Goal: Task Accomplishment & Management: Use online tool/utility

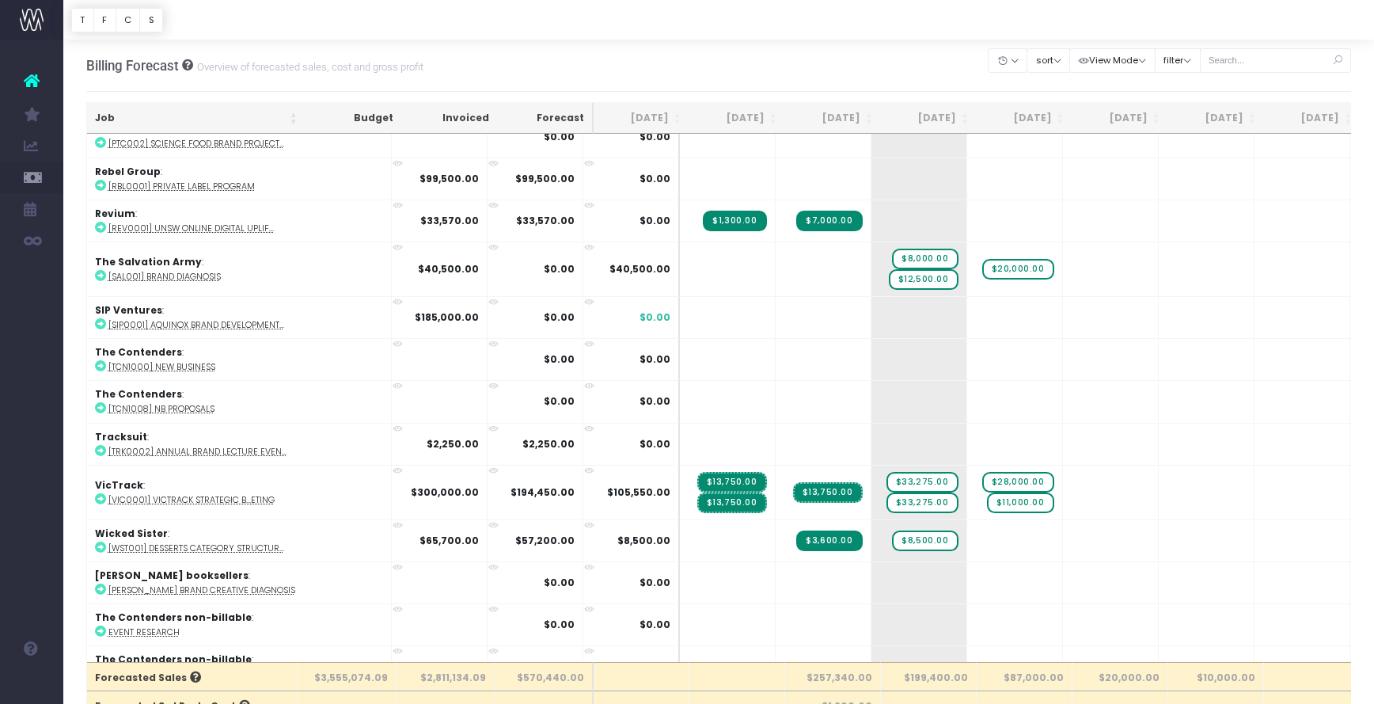
scroll to position [3122, 0]
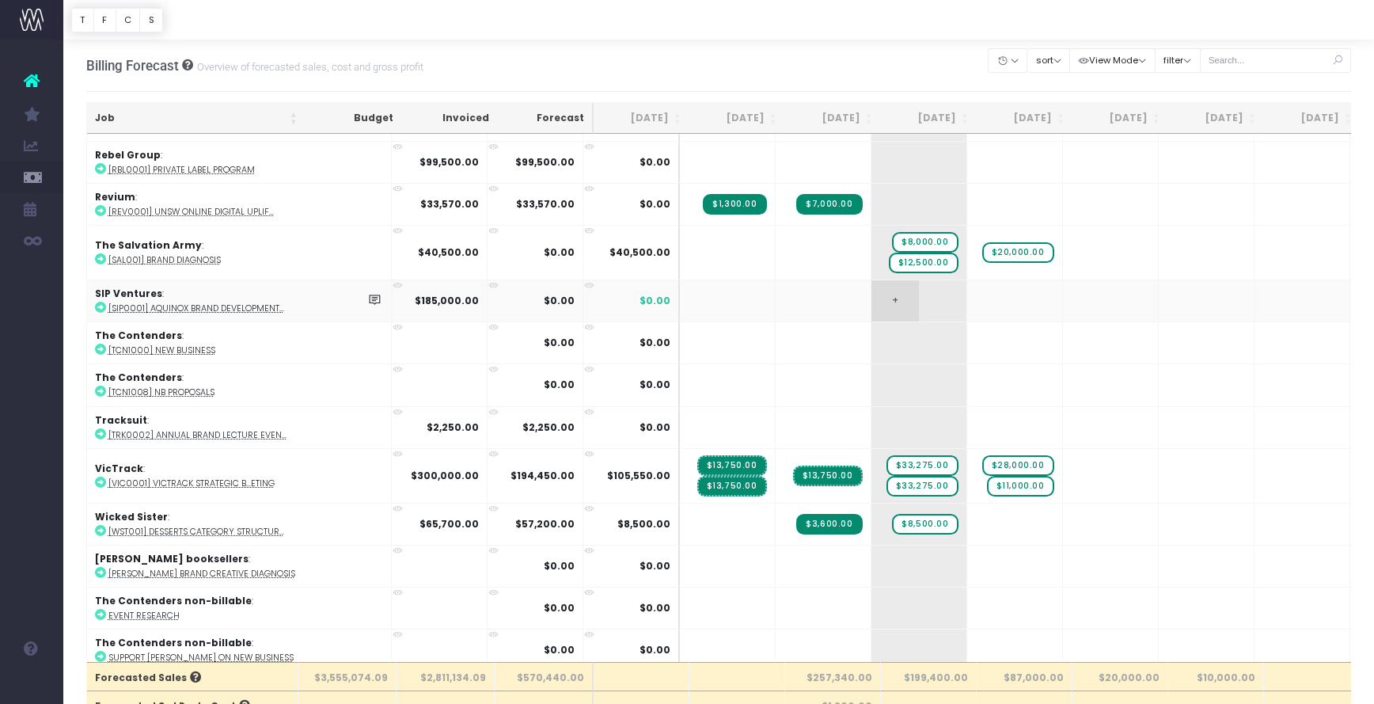
click at [872, 291] on span "+" at bounding box center [896, 300] width 48 height 41
click at [872, 289] on span "+" at bounding box center [896, 300] width 48 height 41
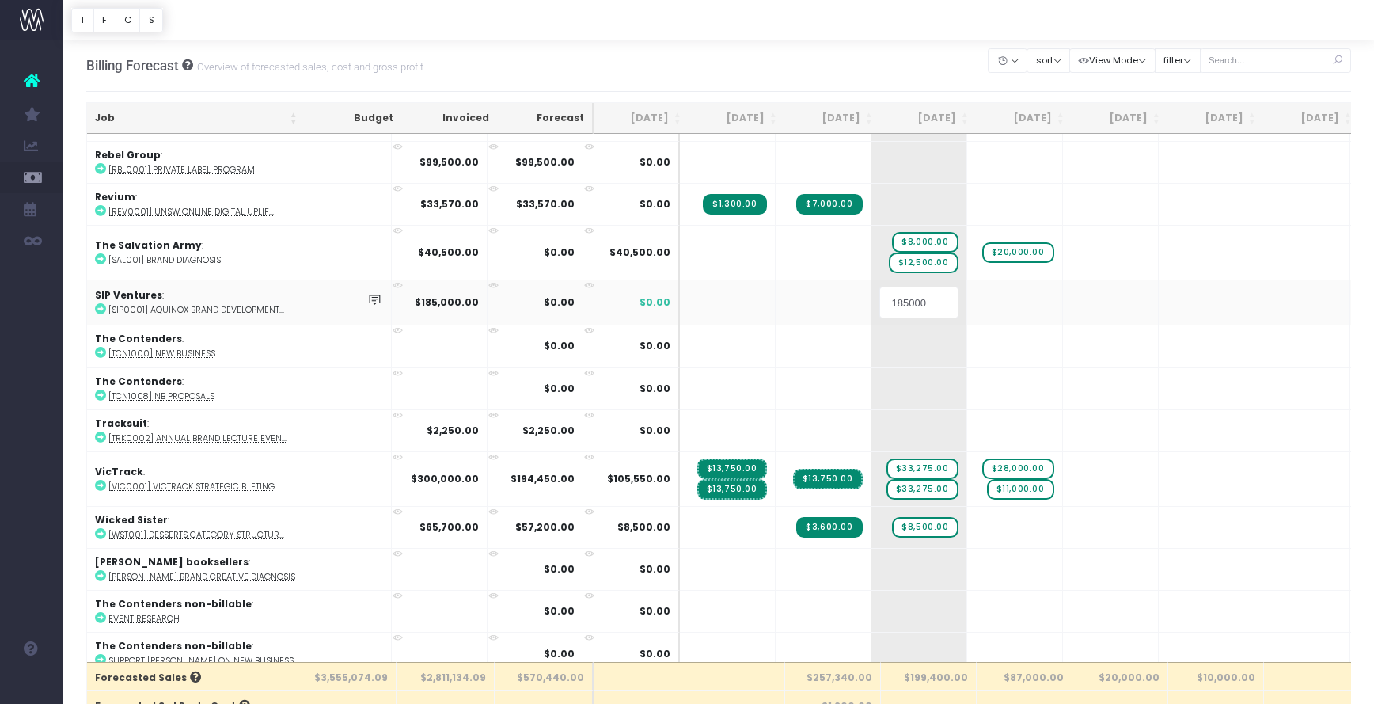
click at [880, 295] on input "185000" at bounding box center [919, 303] width 79 height 32
click at [880, 297] on input "185000" at bounding box center [919, 303] width 79 height 32
type input "195000"
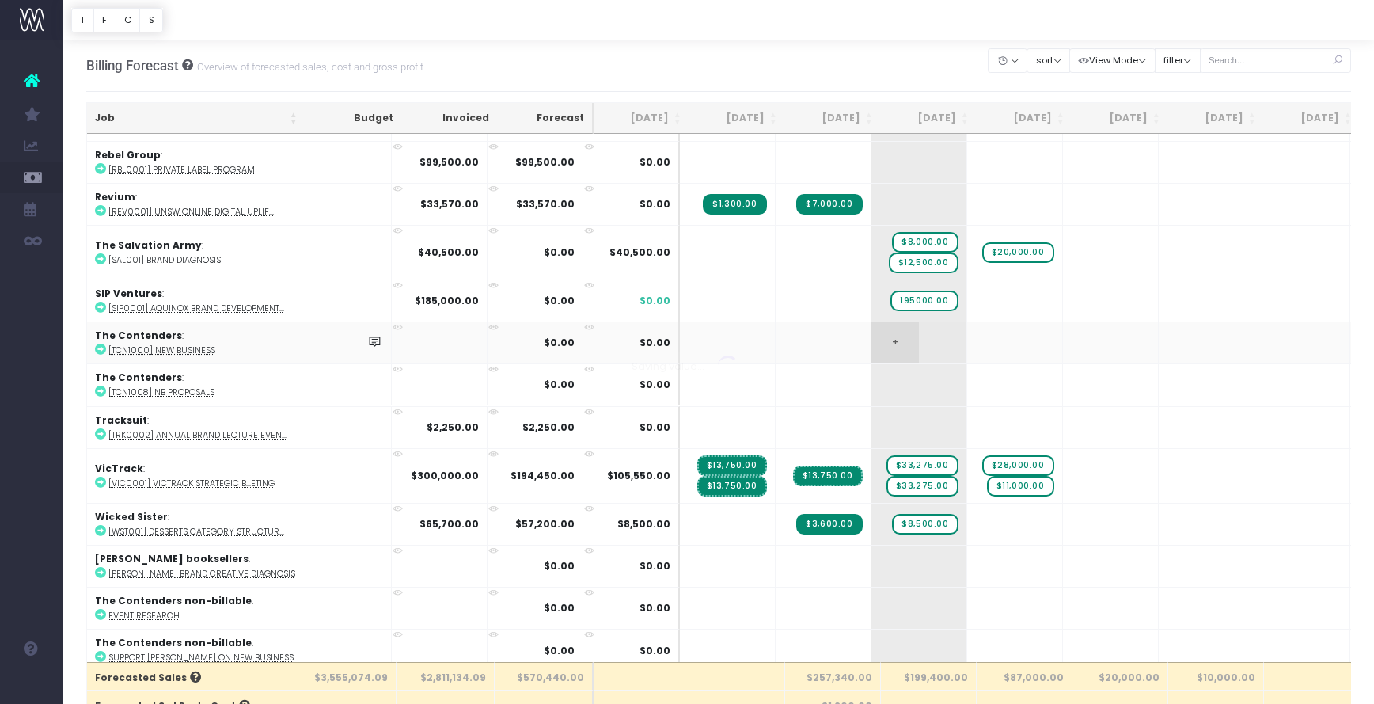
click at [853, 332] on body "Oh my... this is bad. [PERSON_NAME] wasn't able to load this page. Please conta…" at bounding box center [687, 352] width 1374 height 704
click at [854, 312] on div at bounding box center [687, 352] width 1374 height 704
click at [883, 294] on span "$195,000.00" at bounding box center [921, 301] width 76 height 21
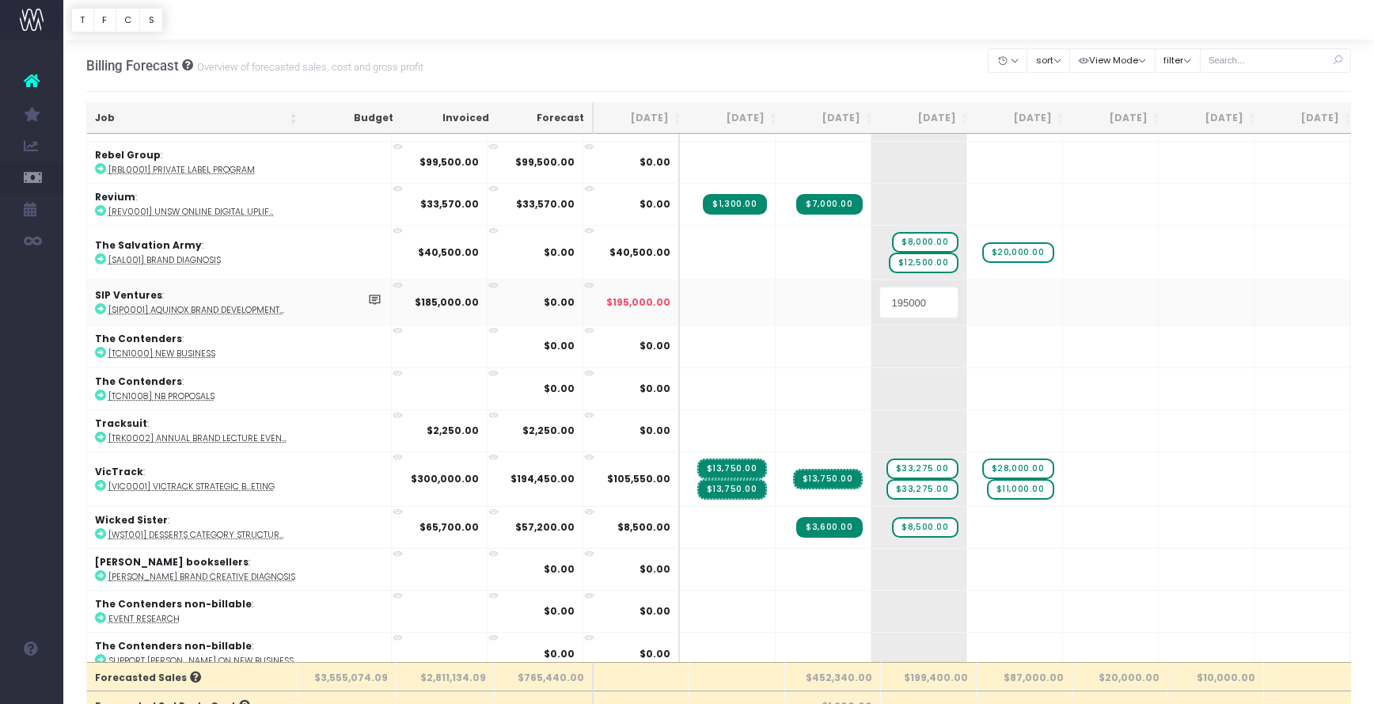
click at [880, 294] on input "195000" at bounding box center [919, 303] width 79 height 32
type input "19500"
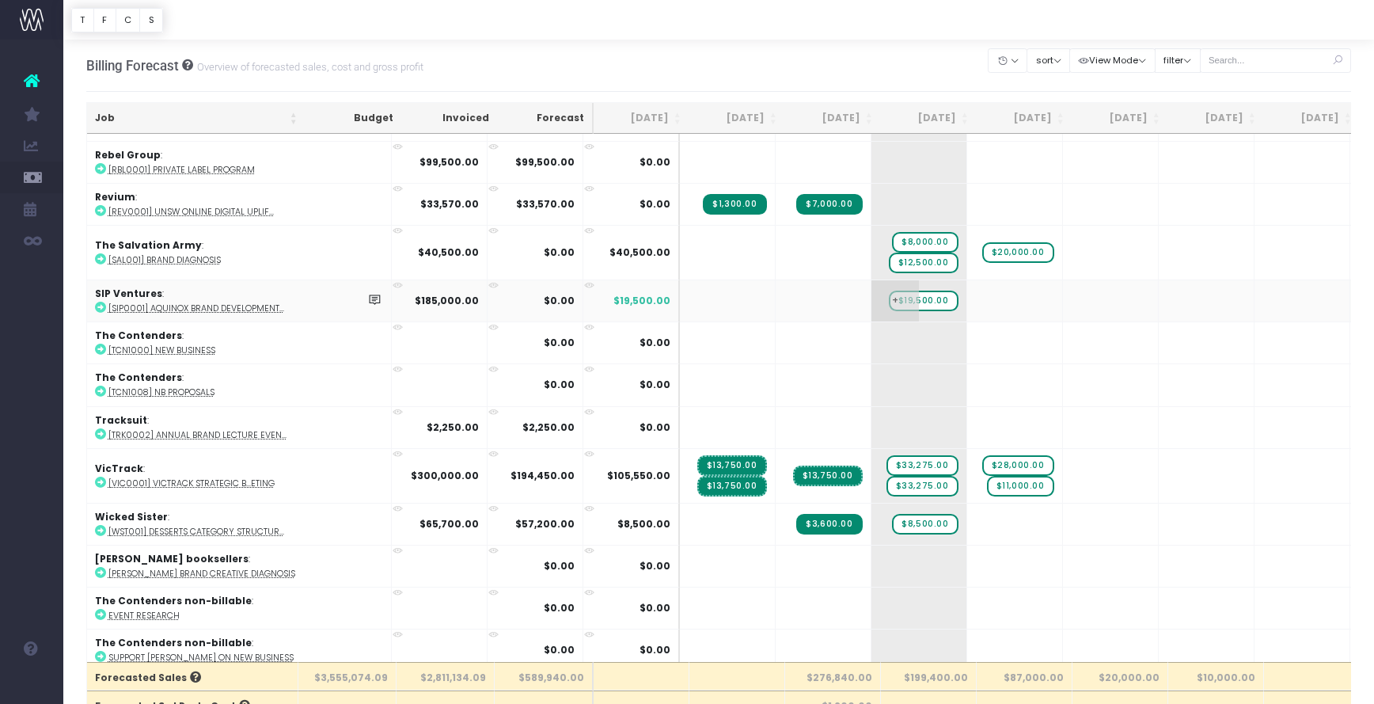
click at [872, 292] on span "+" at bounding box center [896, 300] width 48 height 41
click at [872, 290] on span "+" at bounding box center [896, 300] width 48 height 41
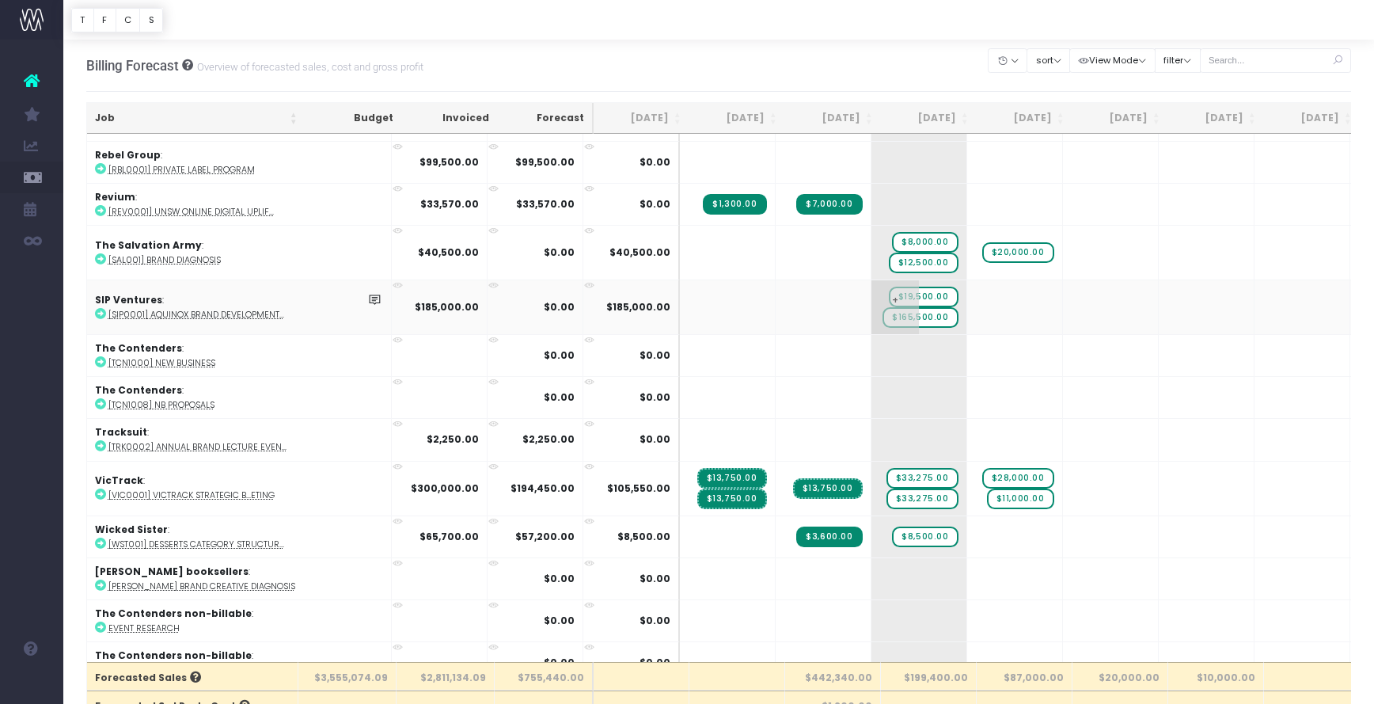
click at [883, 311] on span "$165,500.00" at bounding box center [921, 317] width 76 height 21
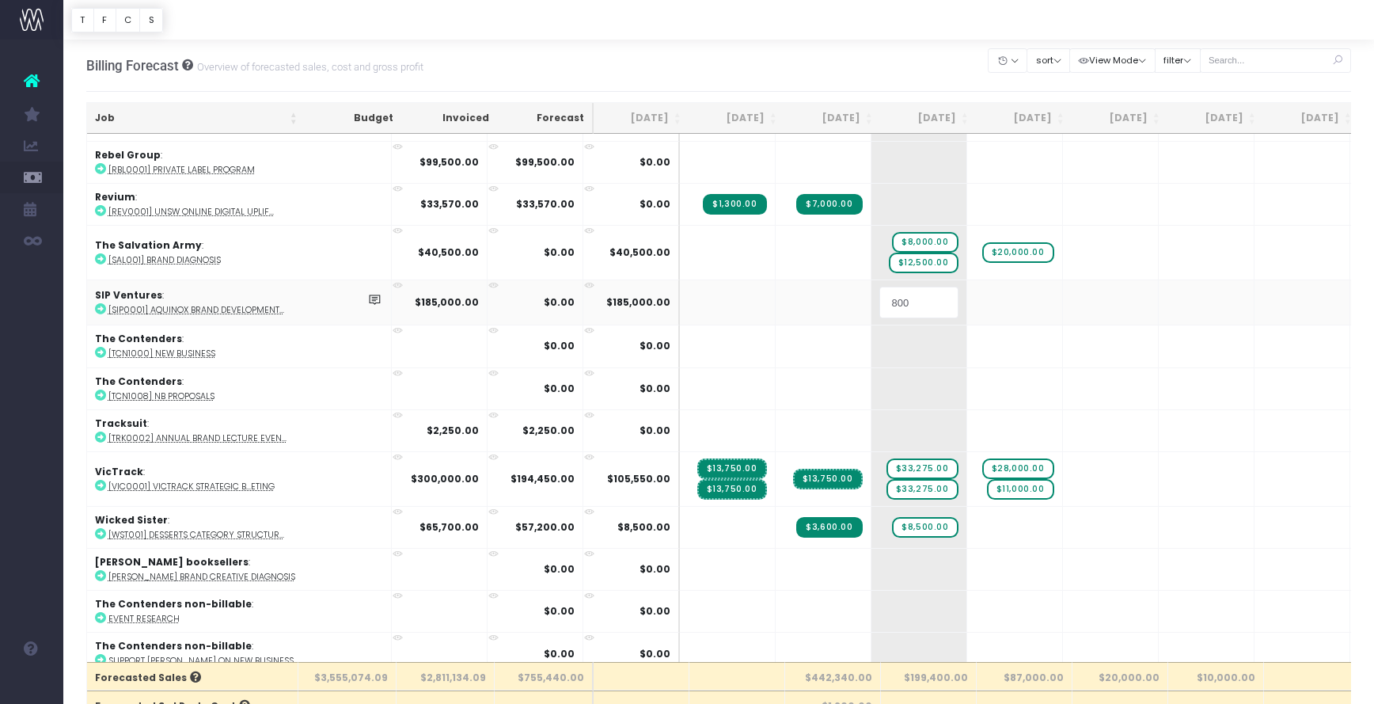
type input "8000"
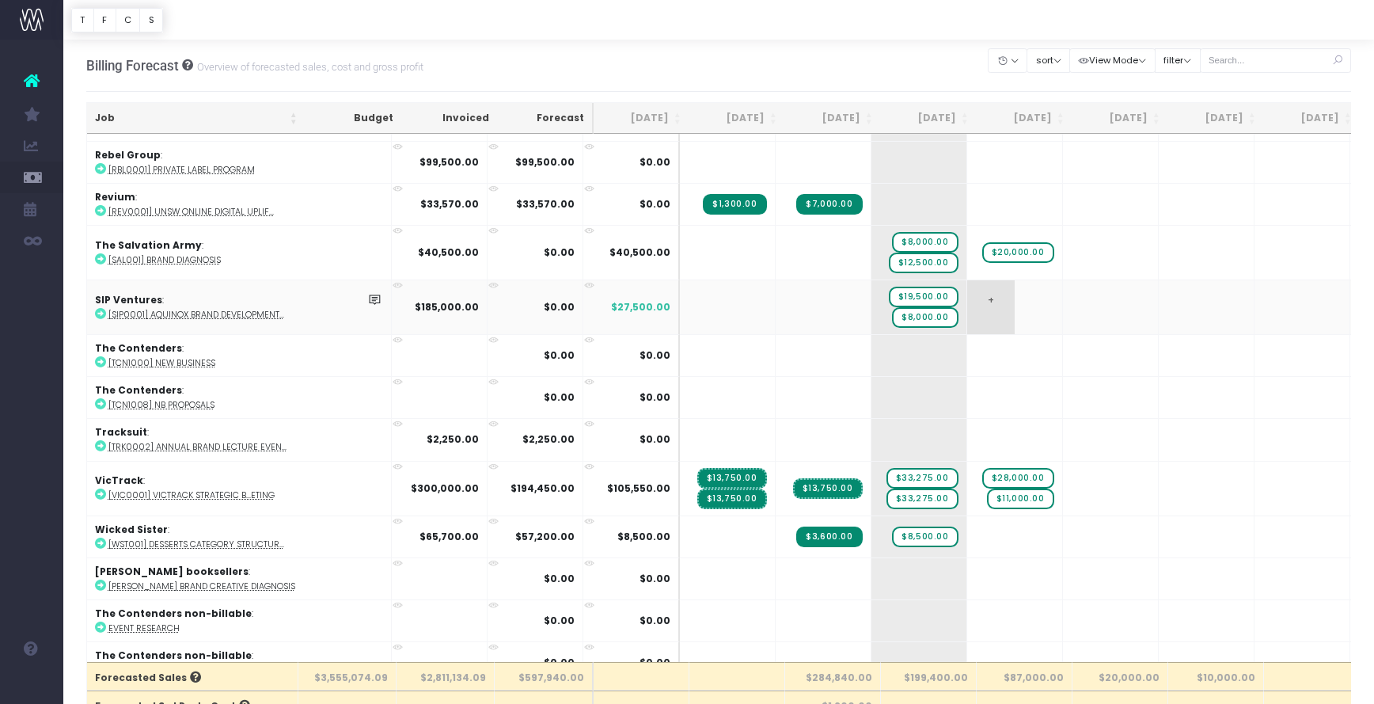
click at [967, 300] on span "+" at bounding box center [991, 307] width 48 height 54
click at [967, 295] on span "+" at bounding box center [991, 307] width 48 height 54
type input "20000"
click at [986, 327] on body "Oh my... this is bad. [PERSON_NAME] wasn't able to load this page. Please conta…" at bounding box center [687, 352] width 1374 height 704
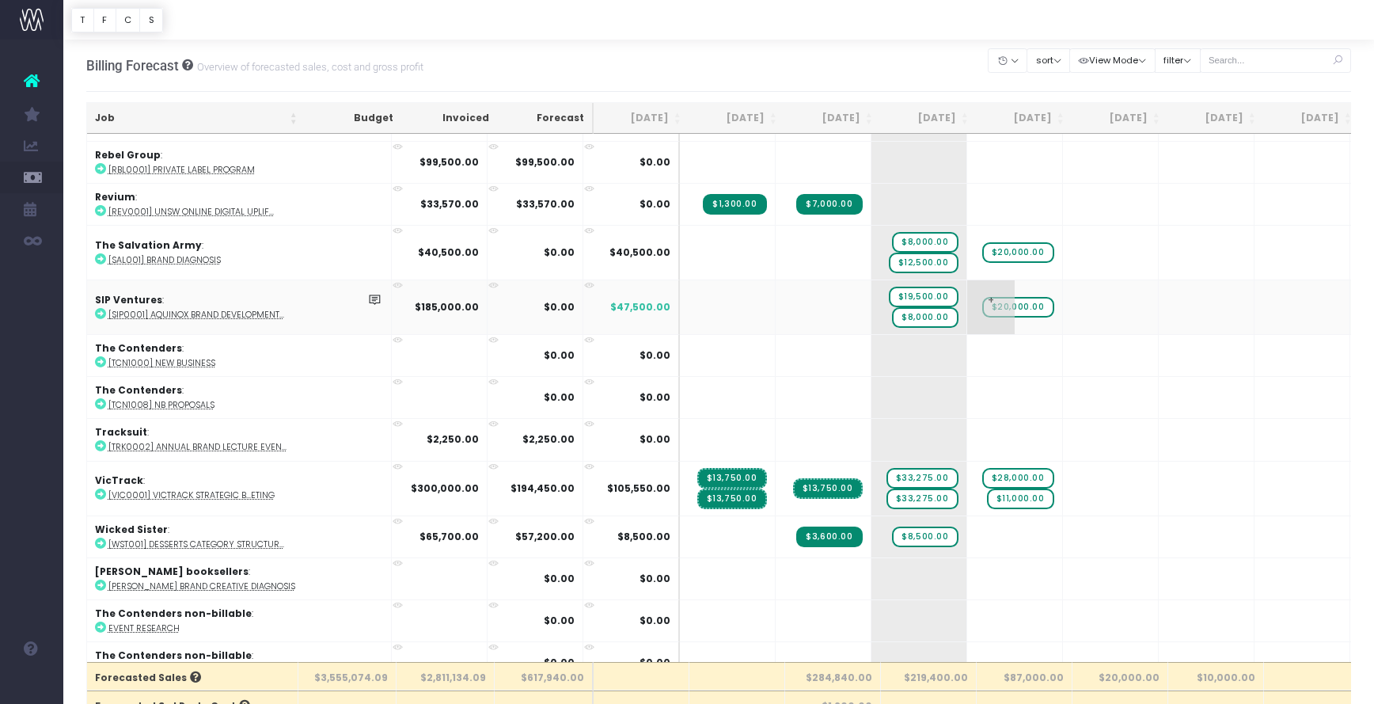
click at [967, 317] on td "+ $20,000.00" at bounding box center [1015, 306] width 96 height 55
click at [967, 314] on td "+ $20,000.00" at bounding box center [1015, 306] width 96 height 55
click at [967, 290] on span "+" at bounding box center [991, 307] width 48 height 54
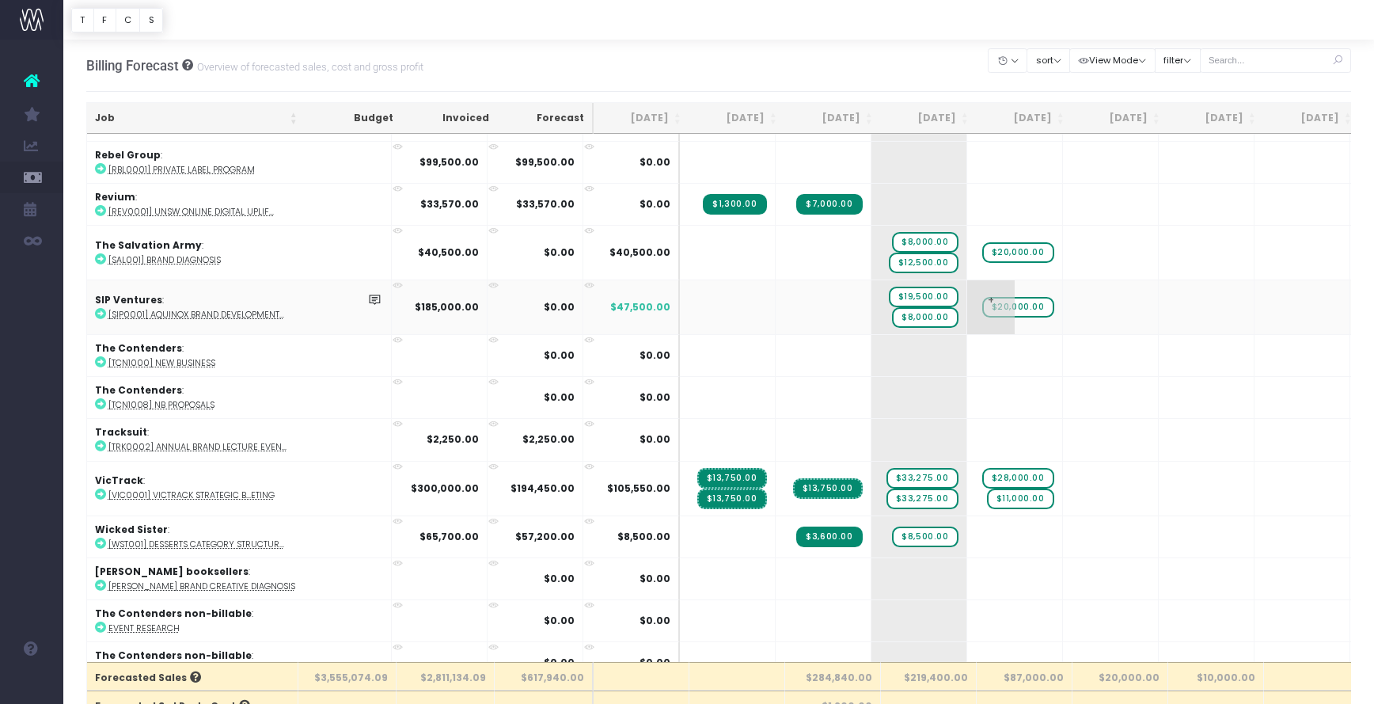
click at [967, 290] on span "+" at bounding box center [991, 307] width 48 height 54
type input "15000"
click at [1021, 310] on body "Oh my... this is bad. [PERSON_NAME] wasn't able to load this page. Please conta…" at bounding box center [687, 352] width 1374 height 704
click at [1063, 302] on span "+" at bounding box center [1087, 307] width 48 height 54
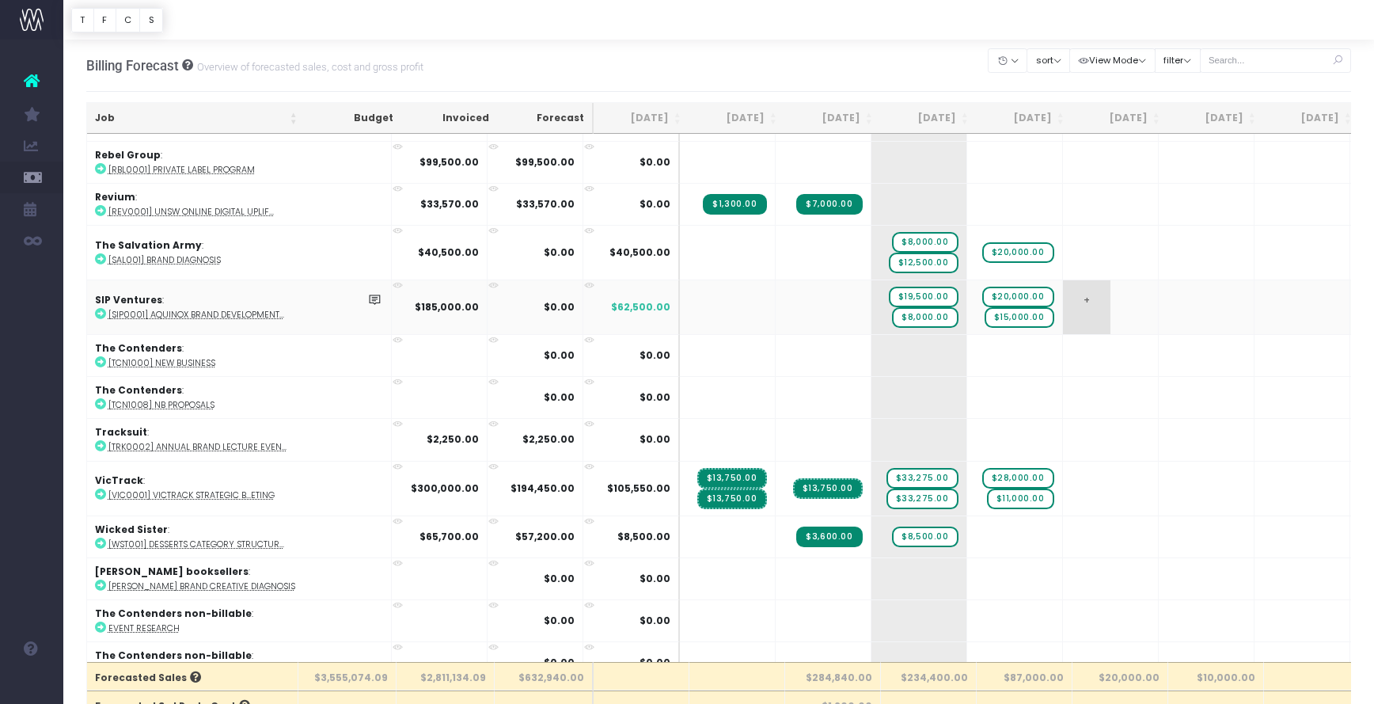
click at [1063, 302] on span "+" at bounding box center [1087, 307] width 48 height 54
type input "9000"
click at [1062, 324] on body "Oh my... this is bad. [PERSON_NAME] wasn't able to load this page. Please conta…" at bounding box center [687, 352] width 1374 height 704
click at [1063, 487] on span "+" at bounding box center [1087, 489] width 48 height 54
click at [1063, 477] on span "+" at bounding box center [1087, 489] width 48 height 54
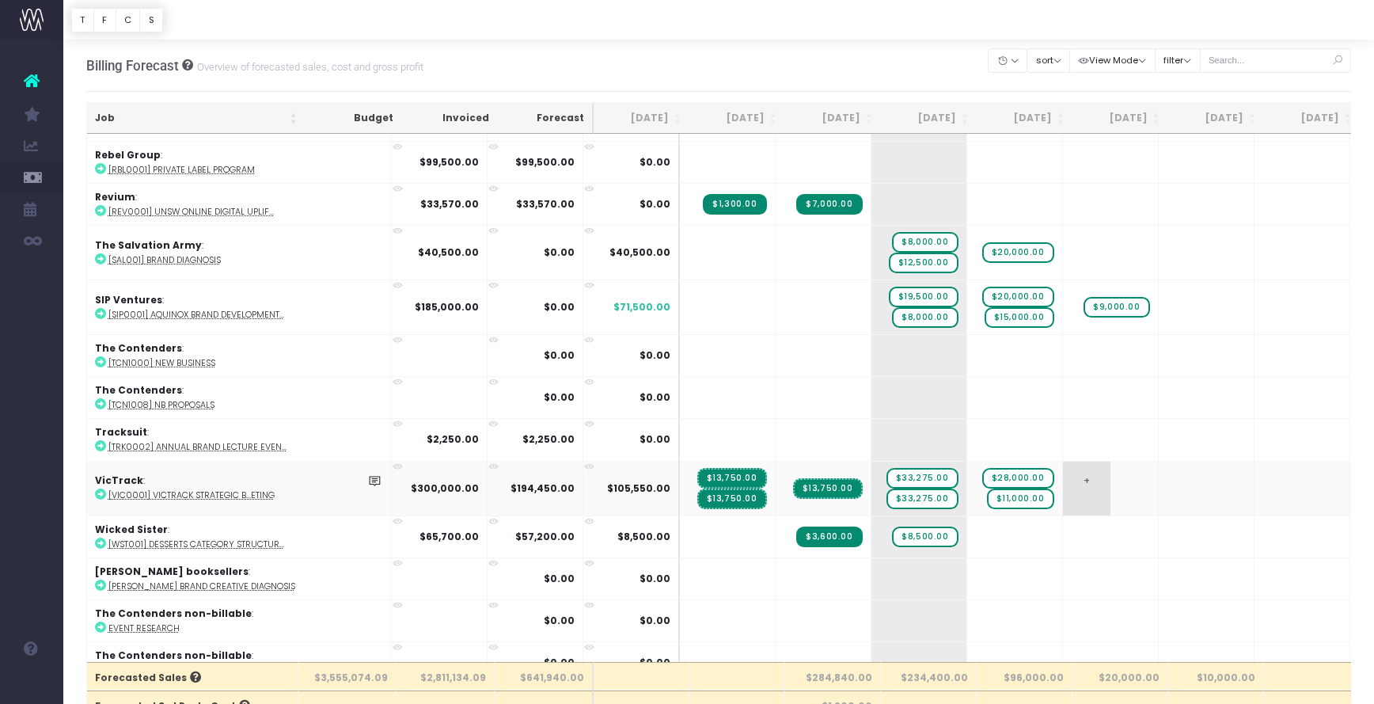
click at [1063, 477] on span "+" at bounding box center [1087, 489] width 48 height 54
type input "49000"
click at [1096, 490] on body "Oh my... this is bad. [PERSON_NAME] wasn't able to load this page. Please conta…" at bounding box center [687, 352] width 1374 height 704
click at [1255, 477] on span "+" at bounding box center [1279, 489] width 48 height 54
click at [1255, 486] on span "+" at bounding box center [1279, 489] width 48 height 54
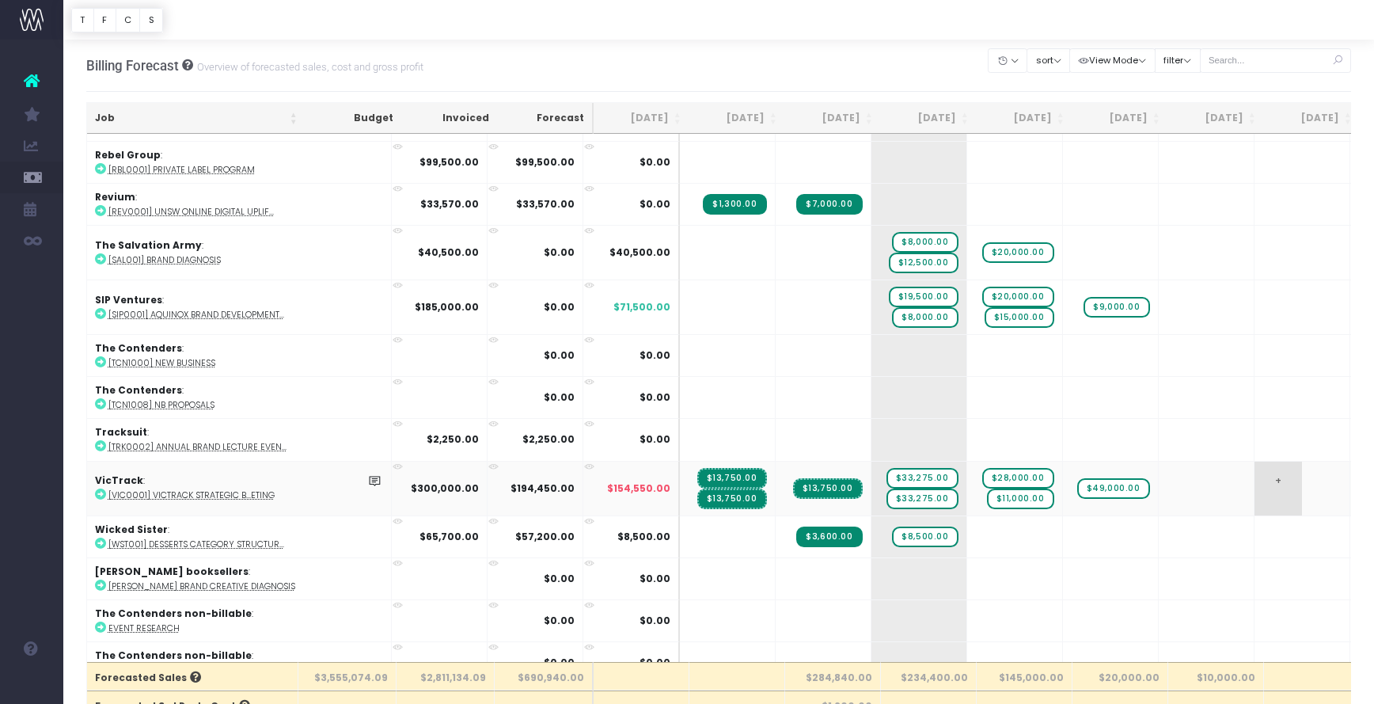
click at [1255, 486] on span "+" at bounding box center [1279, 489] width 48 height 54
type input "18500"
click at [1185, 516] on body "Oh my... this is bad. [PERSON_NAME] wasn't able to load this page. Please conta…" at bounding box center [687, 352] width 1374 height 704
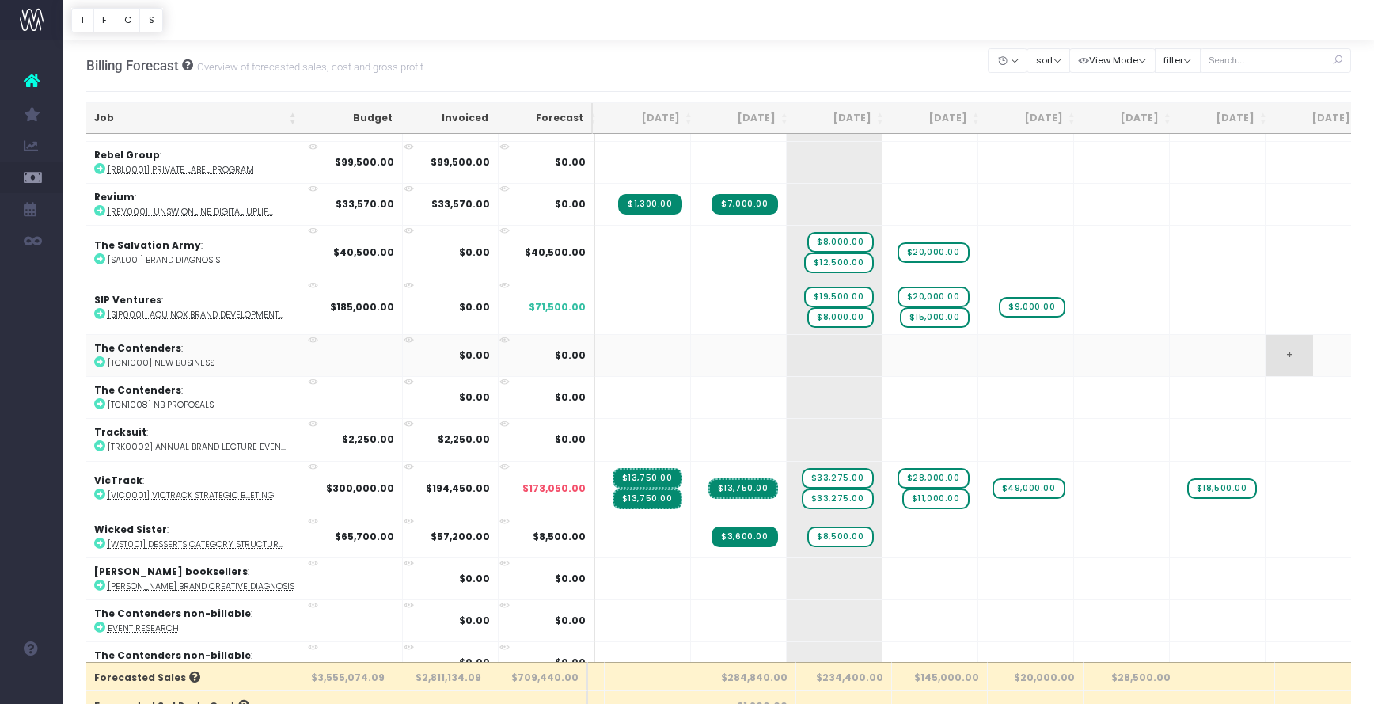
scroll to position [0, 87]
click at [1264, 489] on span "+" at bounding box center [1288, 489] width 48 height 54
type input "3"
click at [1185, 478] on span "$18,500.00" at bounding box center [1220, 488] width 70 height 21
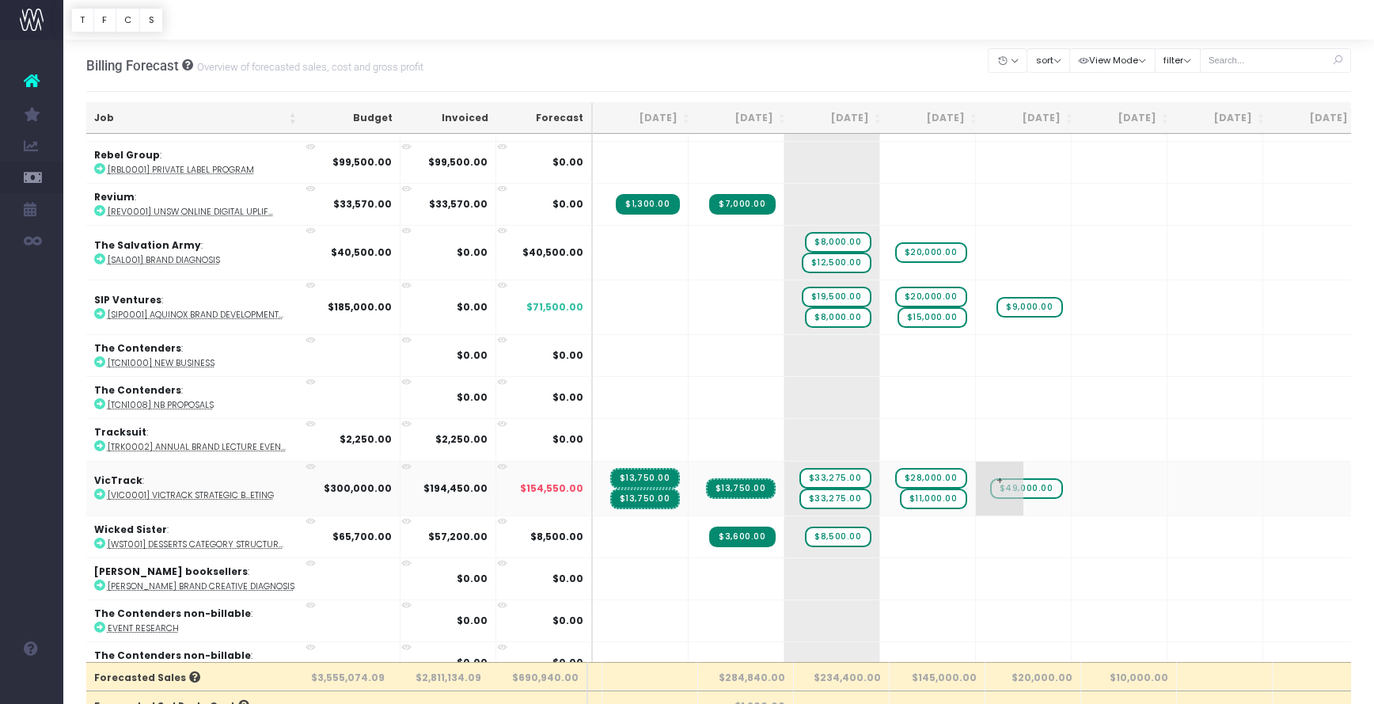
click at [990, 478] on span "$49,000.00" at bounding box center [1026, 488] width 73 height 21
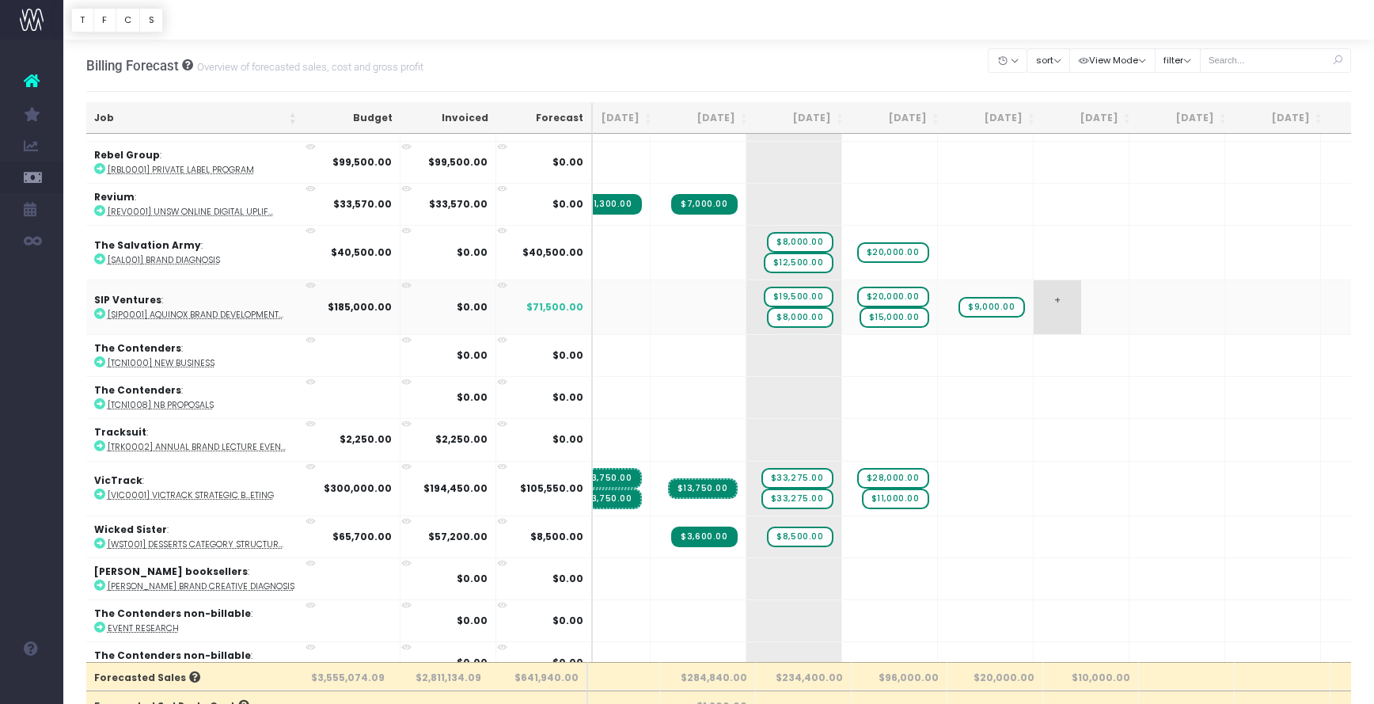
scroll to position [0, 0]
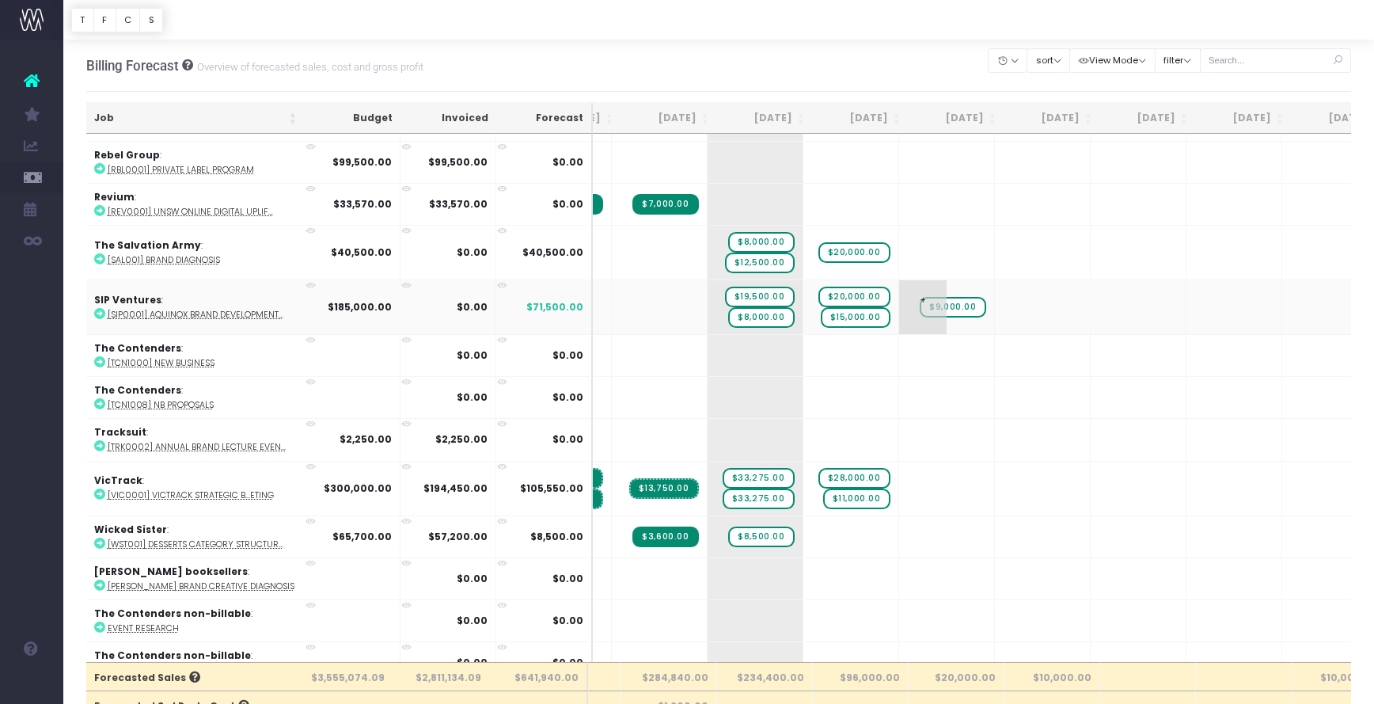
click at [899, 297] on span "+" at bounding box center [923, 307] width 48 height 54
type input "4000"
click at [937, 302] on body "Oh my... this is bad. [PERSON_NAME] wasn't able to load this page. Please conta…" at bounding box center [687, 352] width 1374 height 704
click at [920, 289] on span "$9,000.00" at bounding box center [953, 297] width 66 height 21
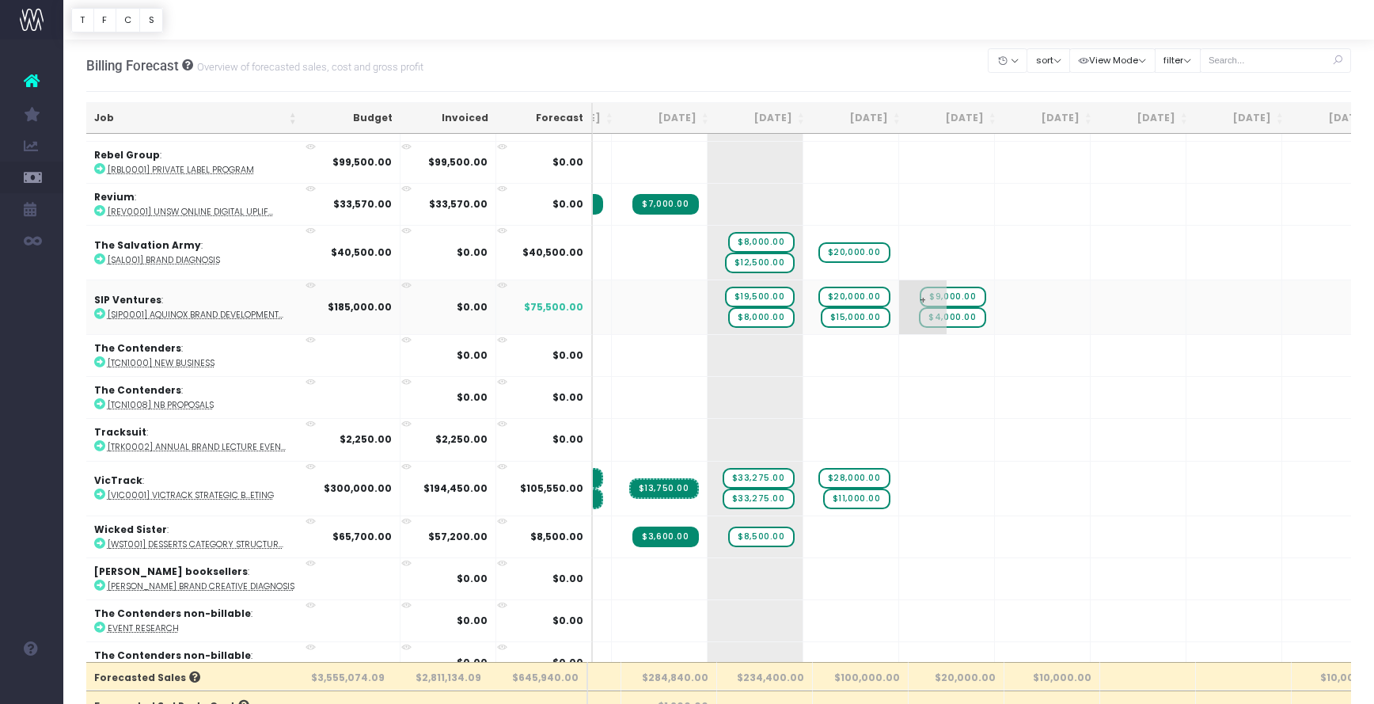
click at [920, 289] on span "$9,000.00" at bounding box center [953, 297] width 66 height 21
click at [899, 314] on td "+ $4,000.00" at bounding box center [947, 306] width 96 height 55
click at [899, 321] on td "+ $4,000.00" at bounding box center [947, 306] width 96 height 55
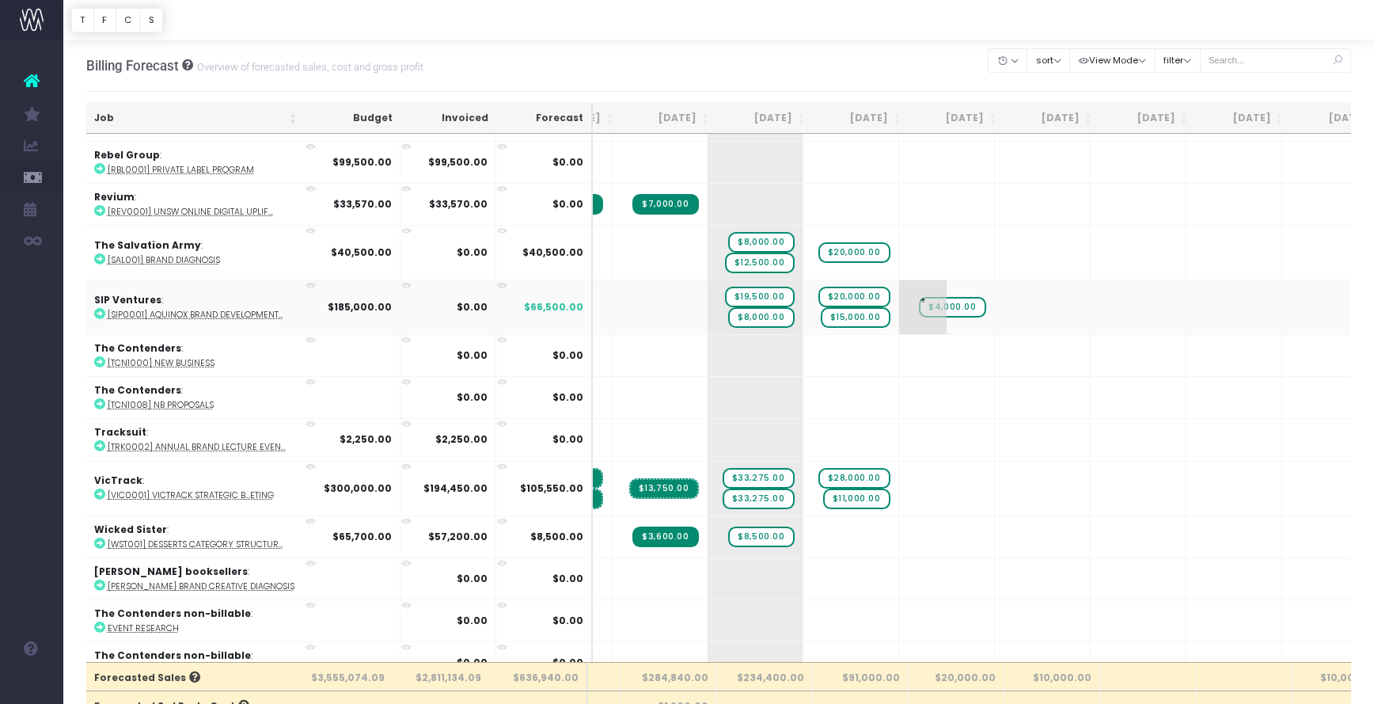
click at [899, 320] on td "+ $4,000.00" at bounding box center [947, 306] width 96 height 55
click at [899, 286] on span "+" at bounding box center [923, 307] width 48 height 54
click at [899, 288] on span "+" at bounding box center [923, 307] width 48 height 54
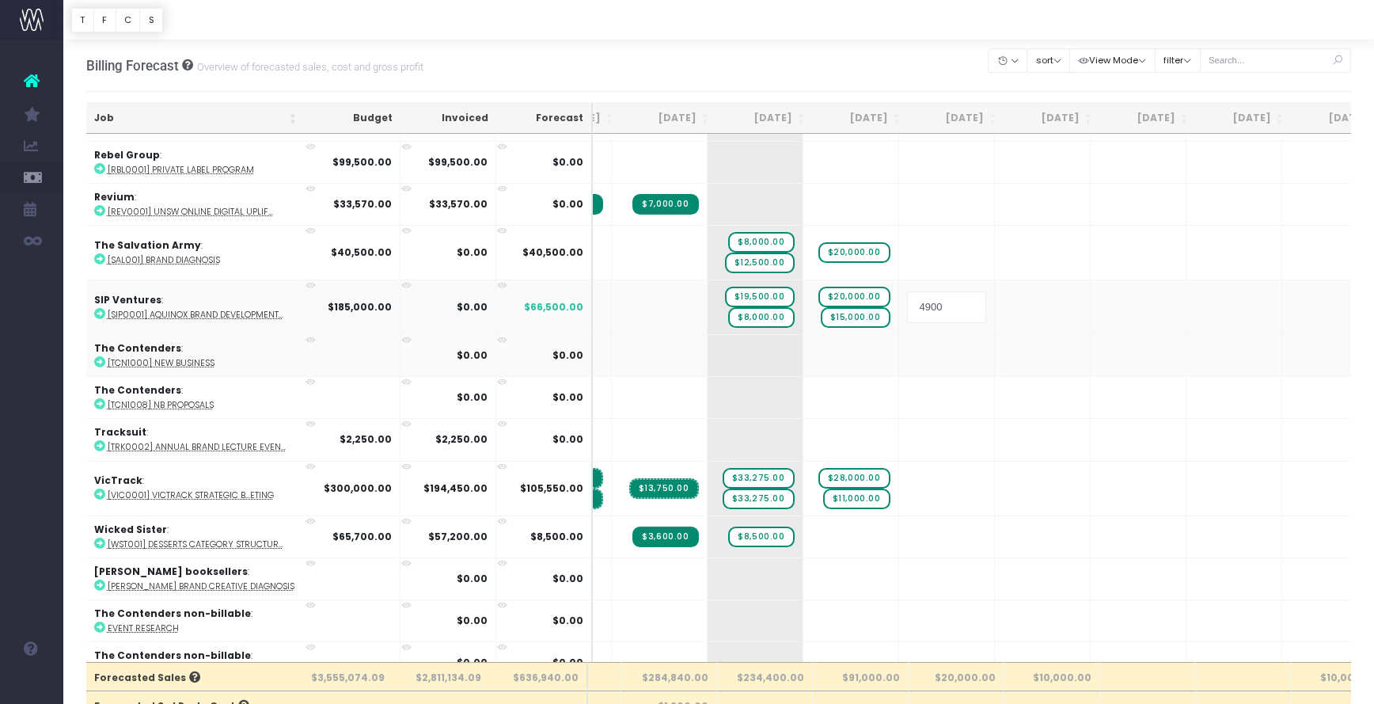
type input "49000"
click at [1091, 297] on span "+" at bounding box center [1115, 307] width 48 height 54
type input "18500"
click at [1187, 314] on span "+" at bounding box center [1211, 307] width 48 height 54
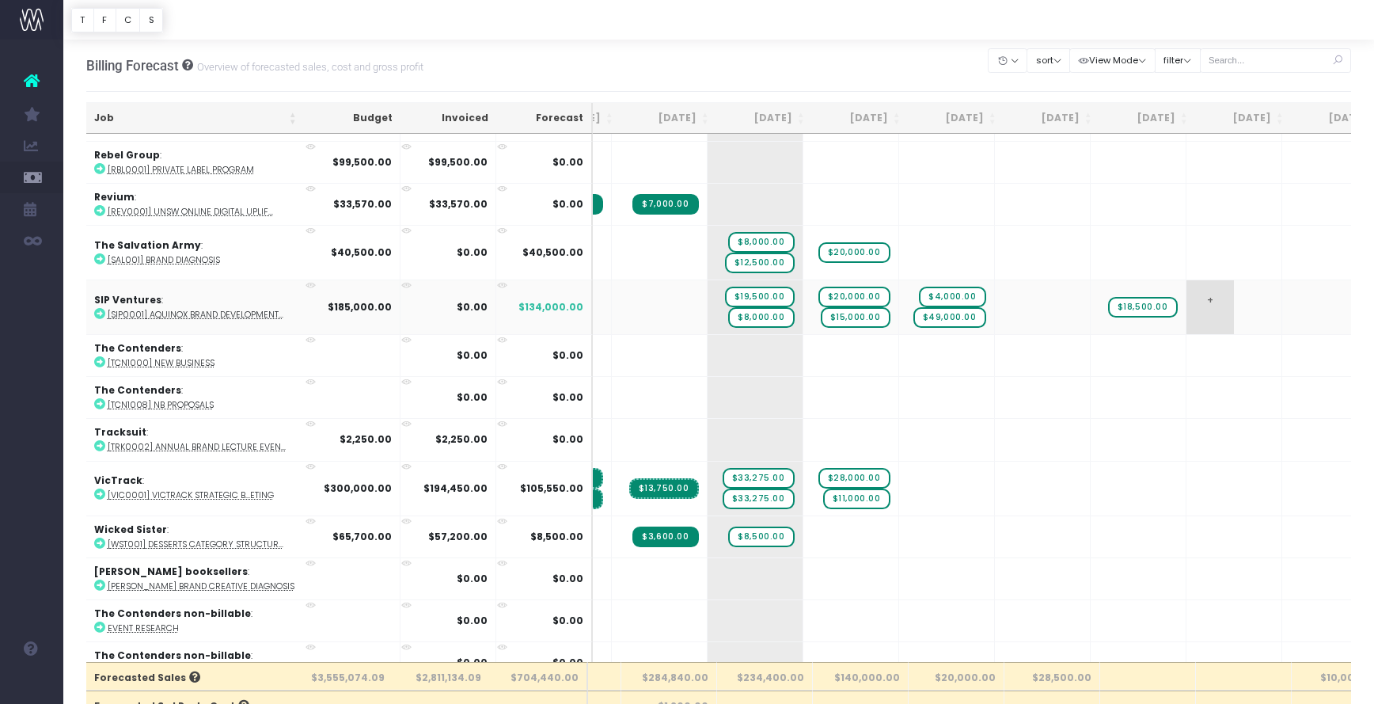
click at [1187, 314] on span "+" at bounding box center [1211, 307] width 48 height 54
type input "30000"
drag, startPoint x: 1164, startPoint y: 301, endPoint x: 1072, endPoint y: 312, distance: 92.5
click at [1187, 313] on span "+" at bounding box center [1211, 307] width 48 height 54
click at [1187, 312] on span "+" at bounding box center [1211, 307] width 48 height 54
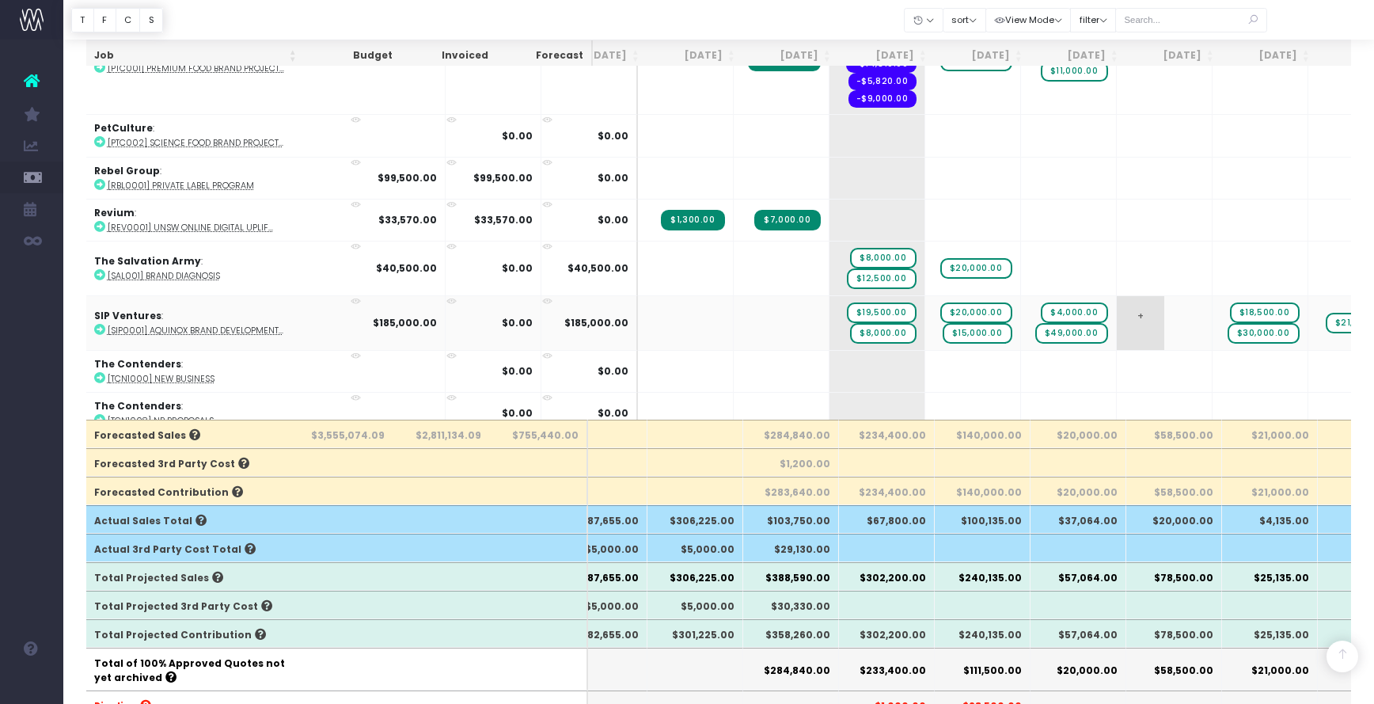
scroll to position [2866, 42]
